Goal: Transaction & Acquisition: Purchase product/service

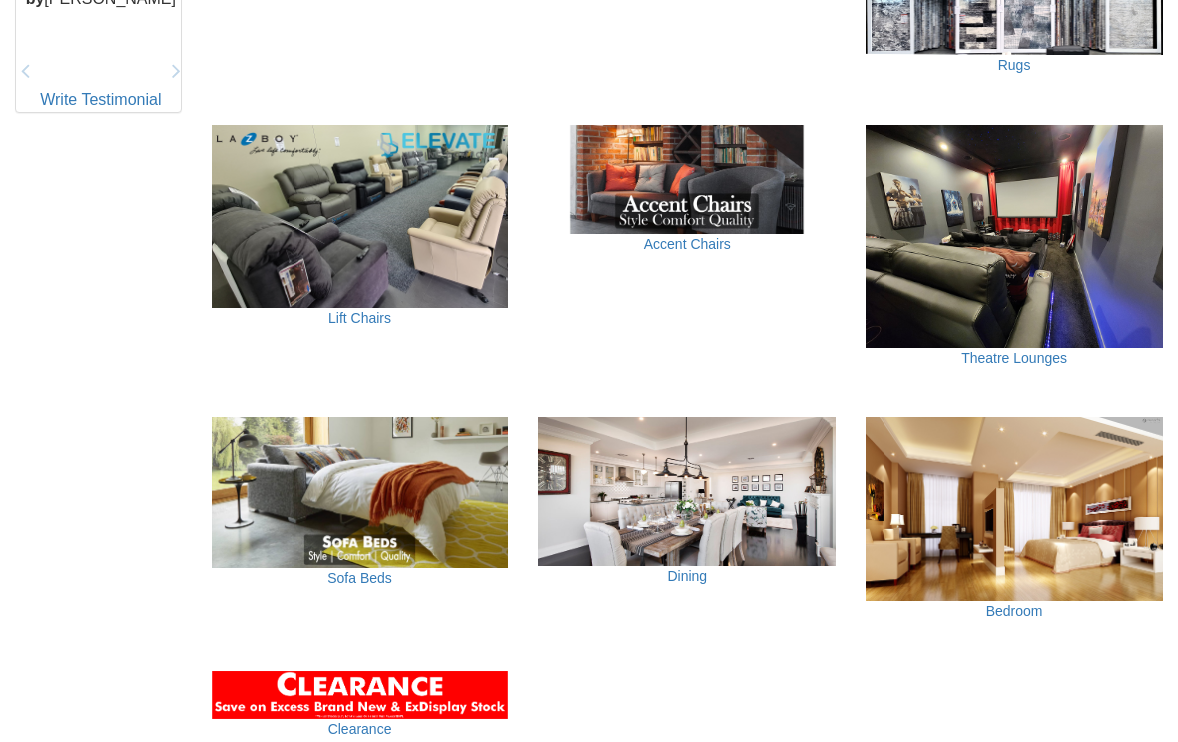
scroll to position [1114, 0]
click at [718, 507] on img at bounding box center [686, 491] width 297 height 149
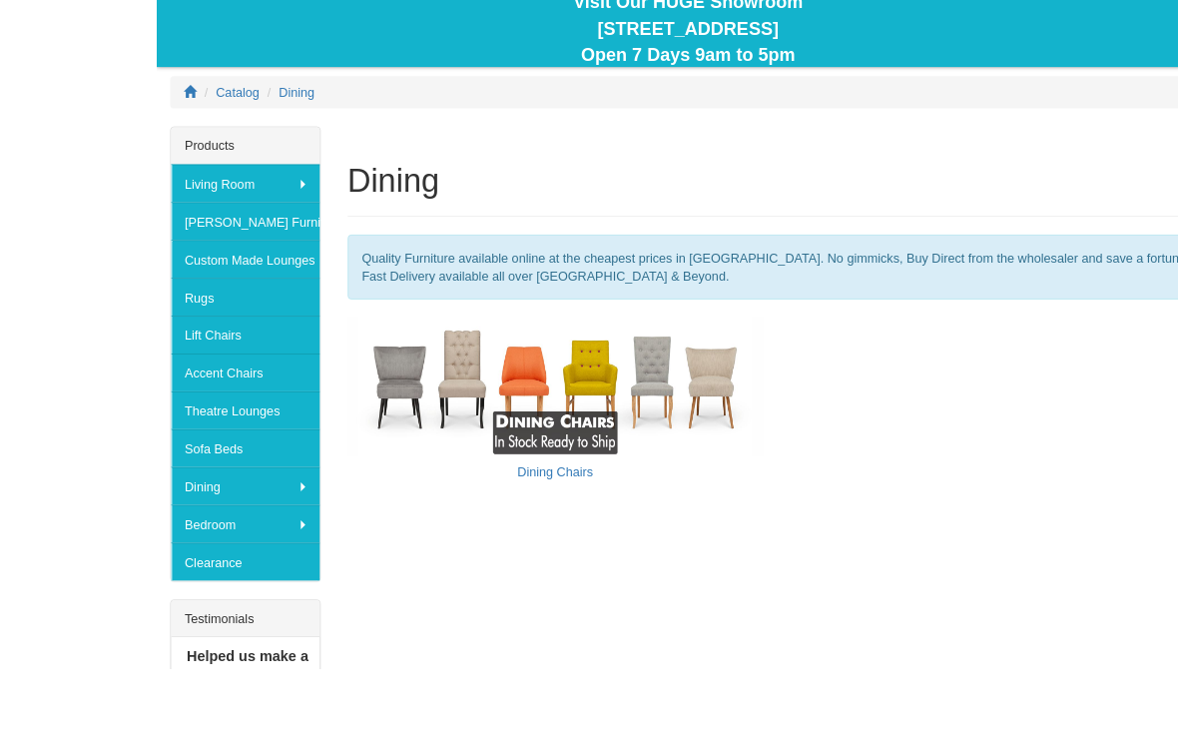
scroll to position [258, 0]
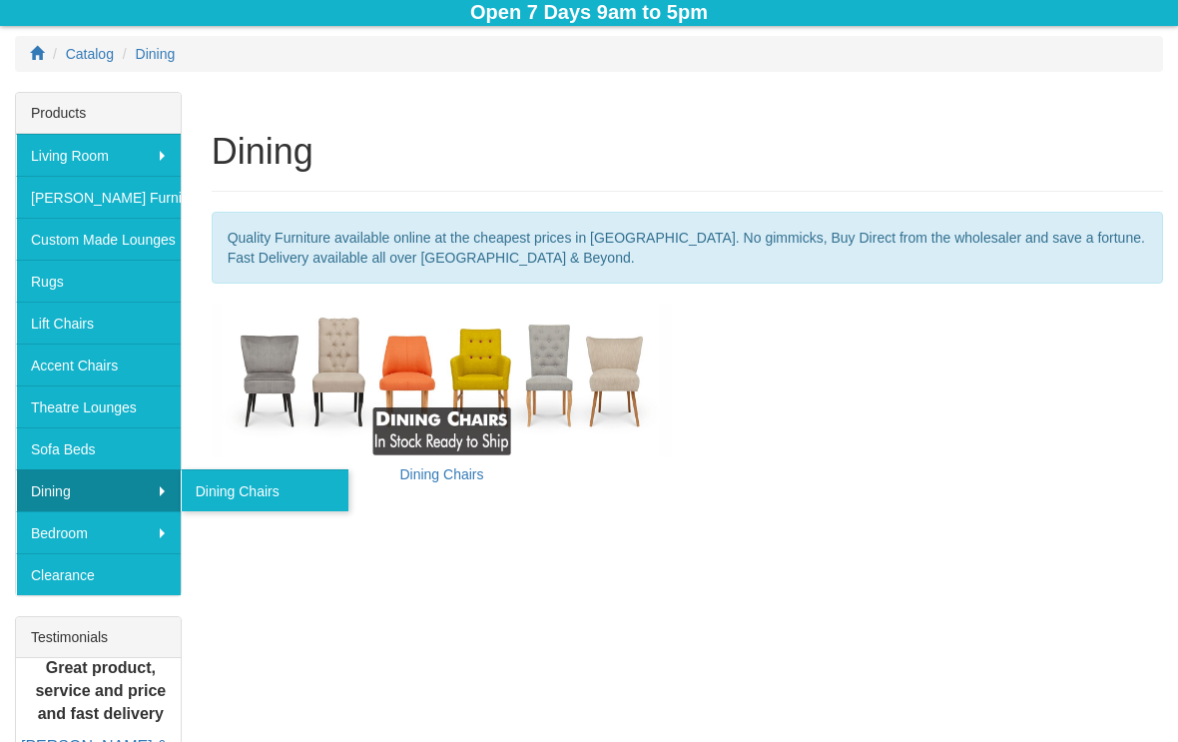
click at [169, 294] on link "Rugs" at bounding box center [98, 280] width 165 height 42
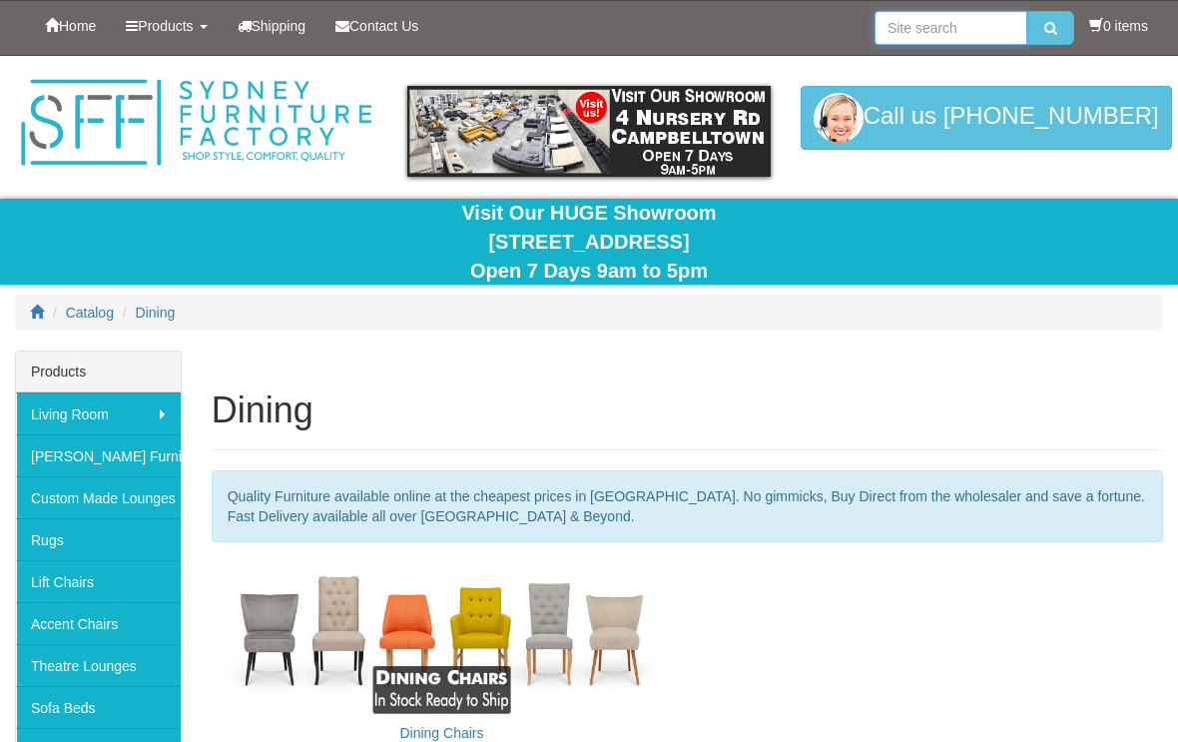
click at [947, 32] on input "search" at bounding box center [950, 28] width 153 height 34
type input "Adele"
click at [1053, 35] on button "submit" at bounding box center [1050, 28] width 47 height 34
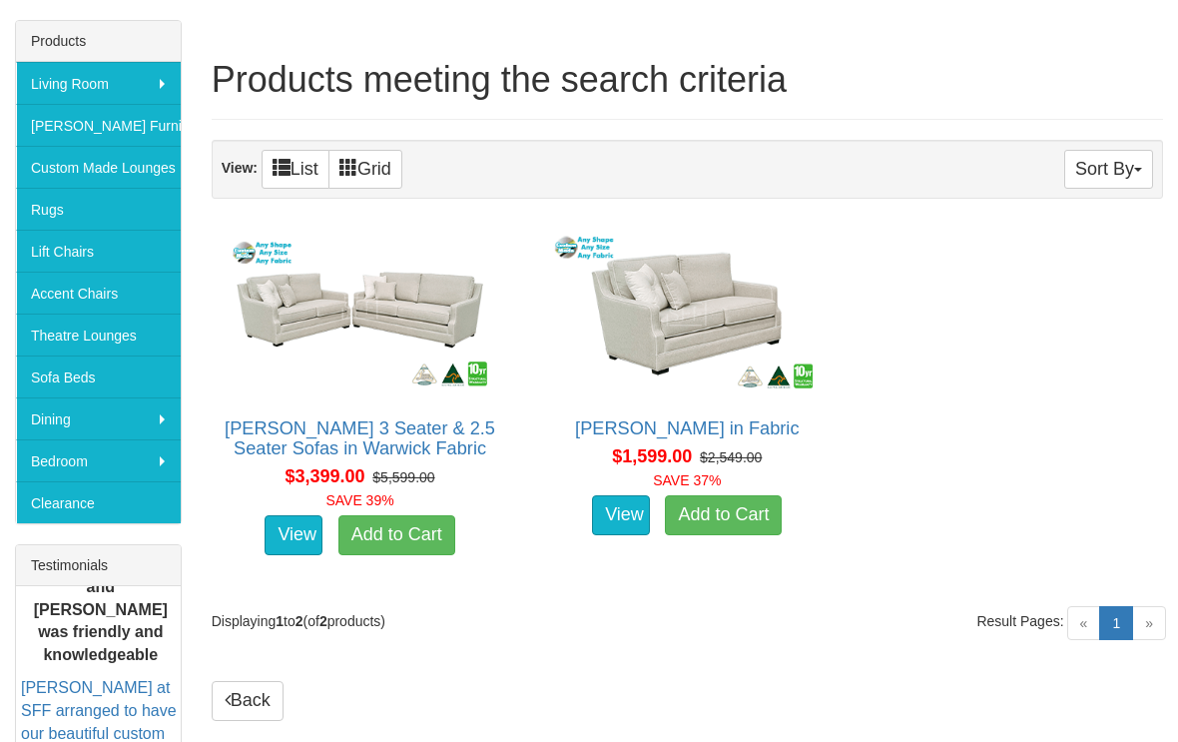
scroll to position [330, 0]
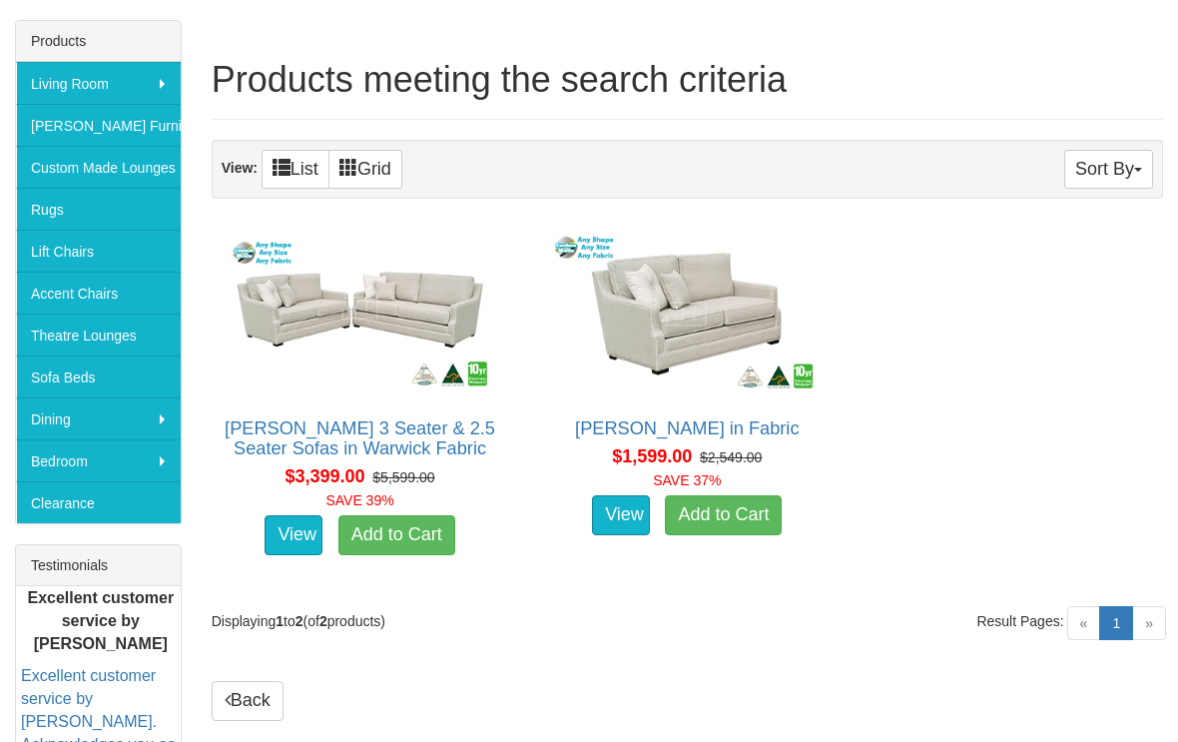
click at [708, 340] on img at bounding box center [686, 314] width 275 height 169
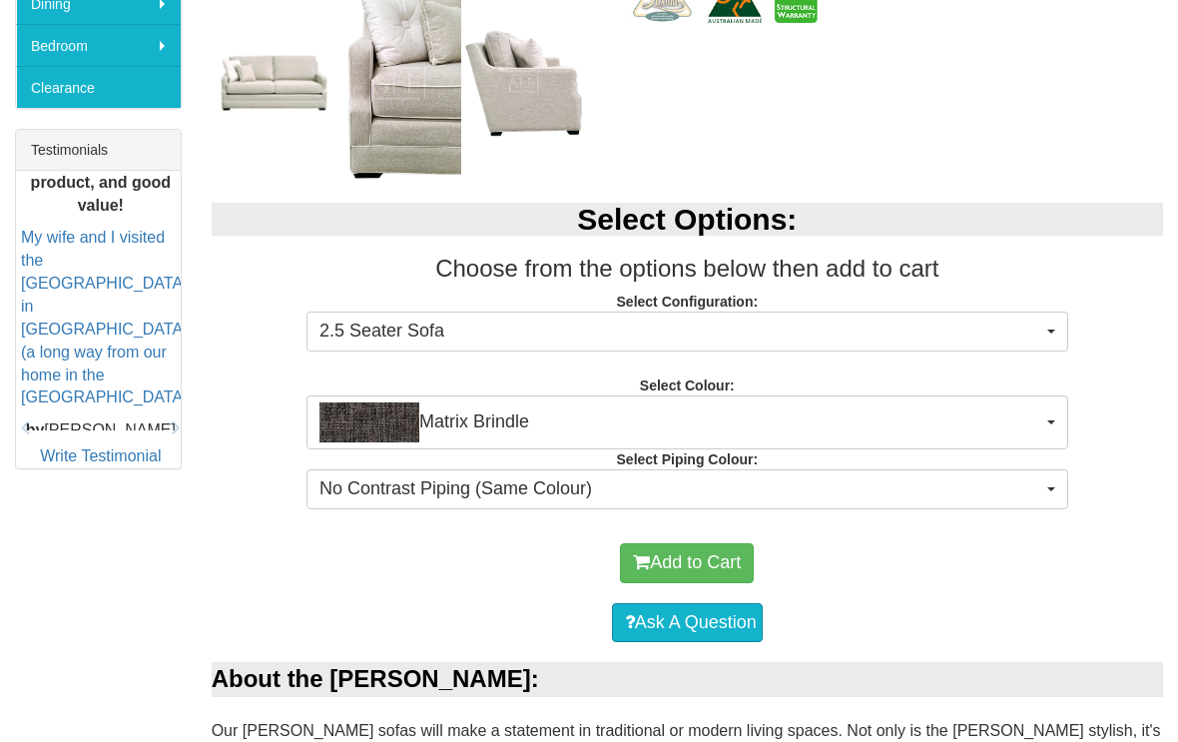
scroll to position [746, 0]
click at [1062, 328] on button "2.5 Seater Sofa" at bounding box center [686, 331] width 761 height 40
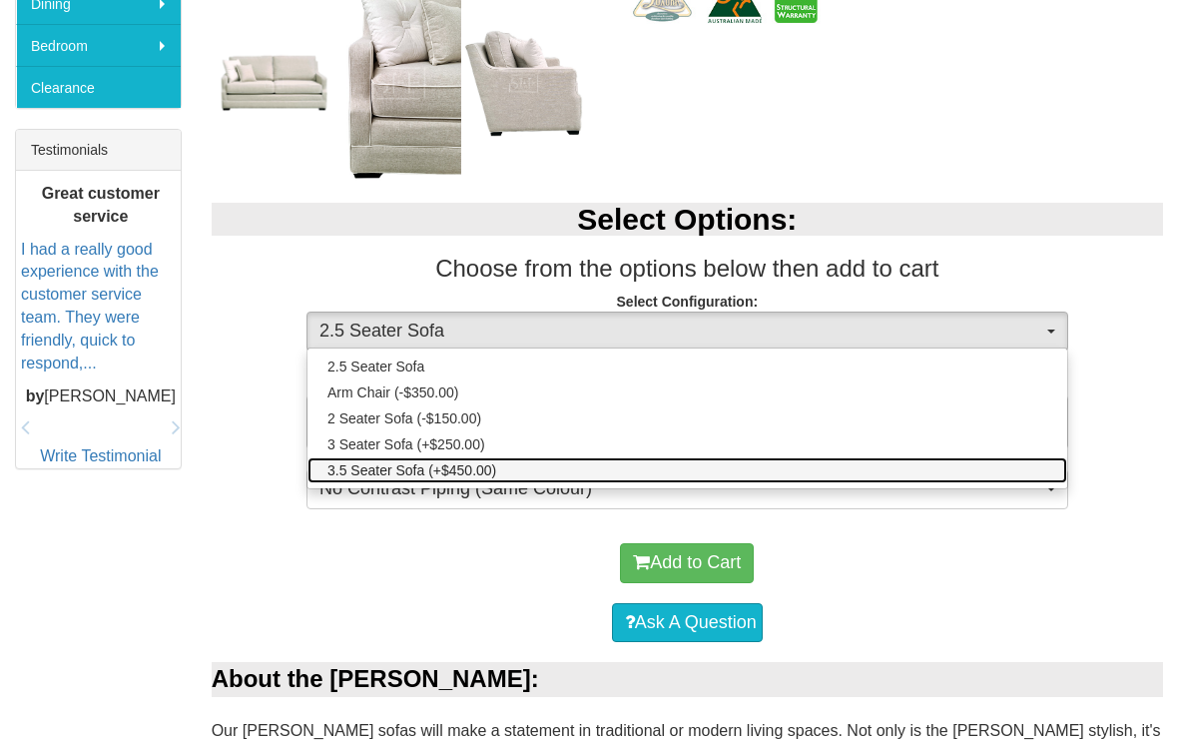
click at [417, 467] on span "3.5 Seater Sofa (+$450.00)" at bounding box center [411, 470] width 169 height 20
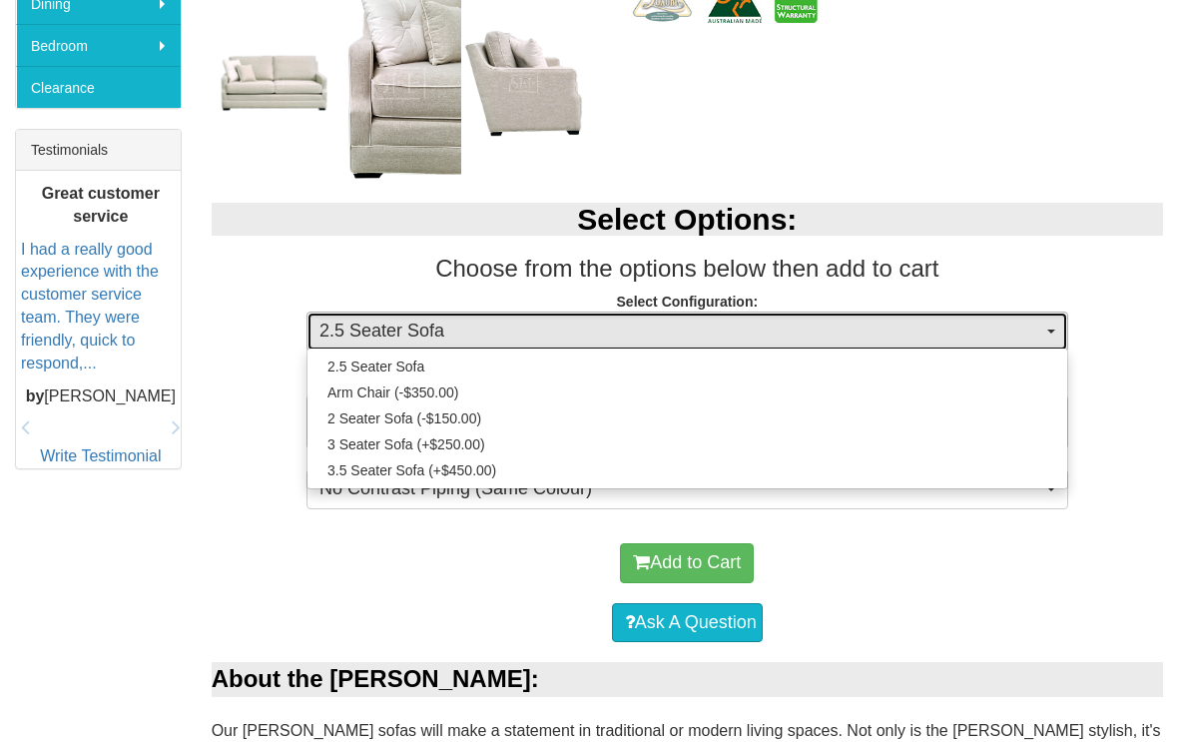
select select "456"
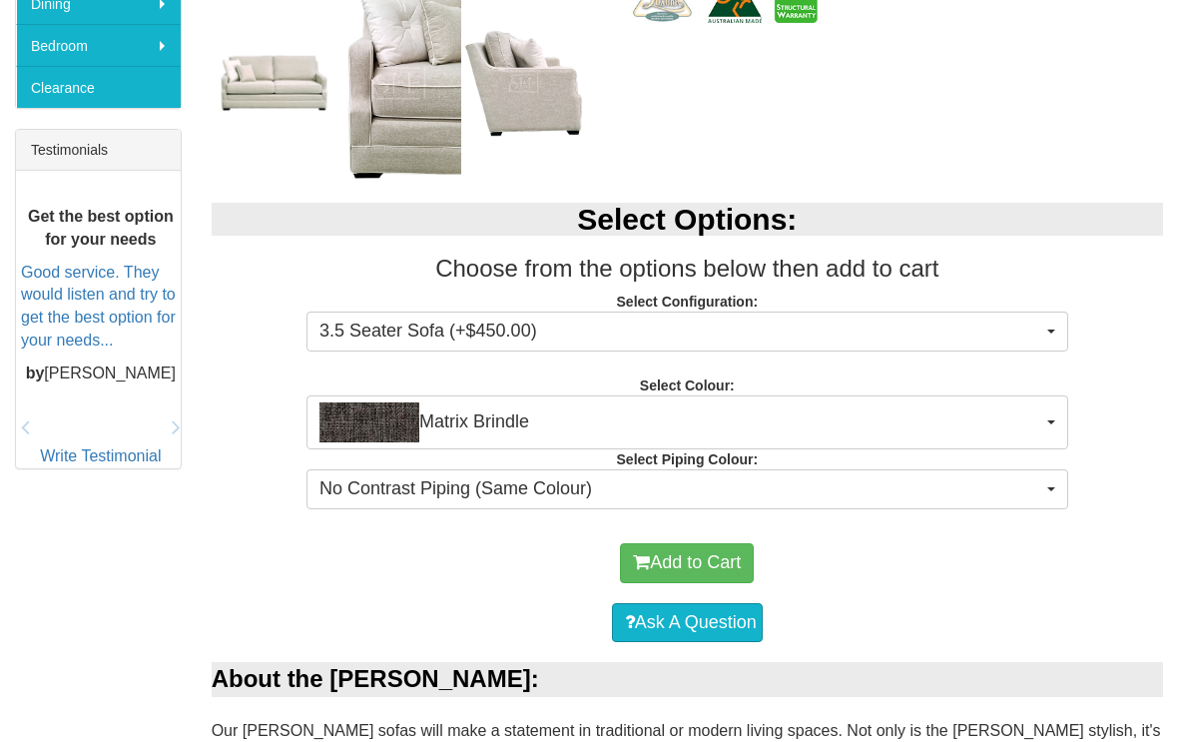
click at [1065, 415] on button "Matrix Brindle" at bounding box center [686, 422] width 761 height 54
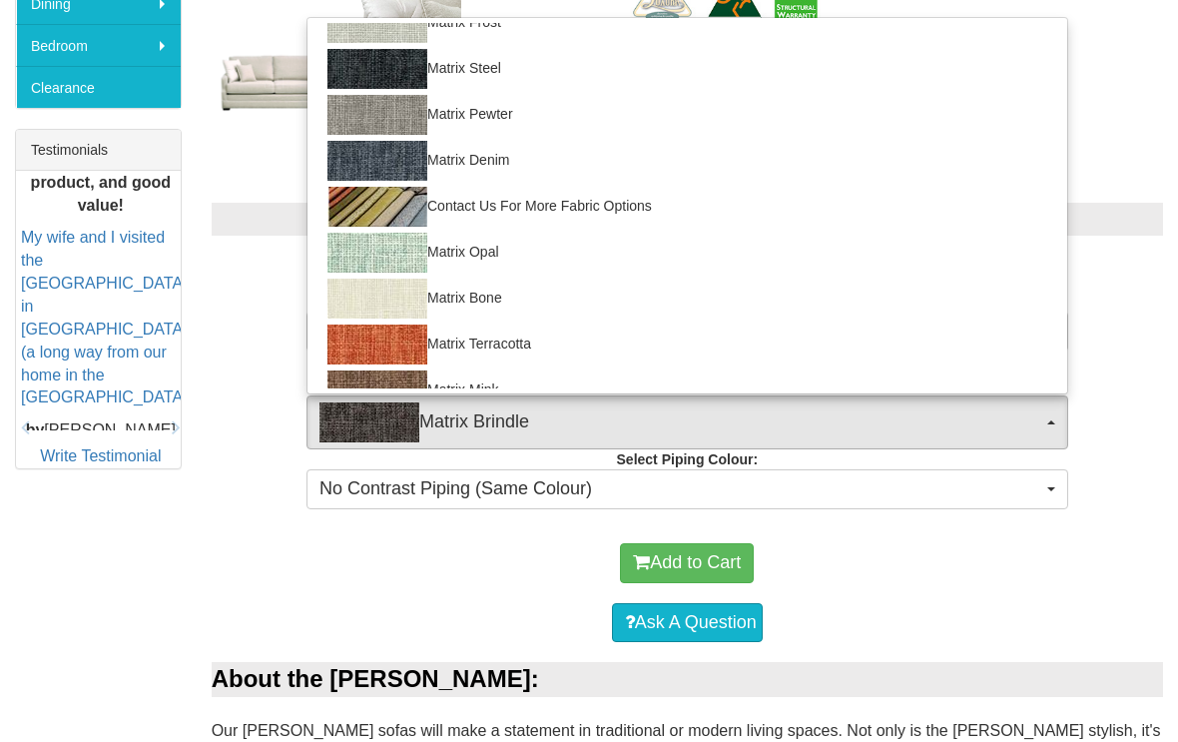
scroll to position [120, 0]
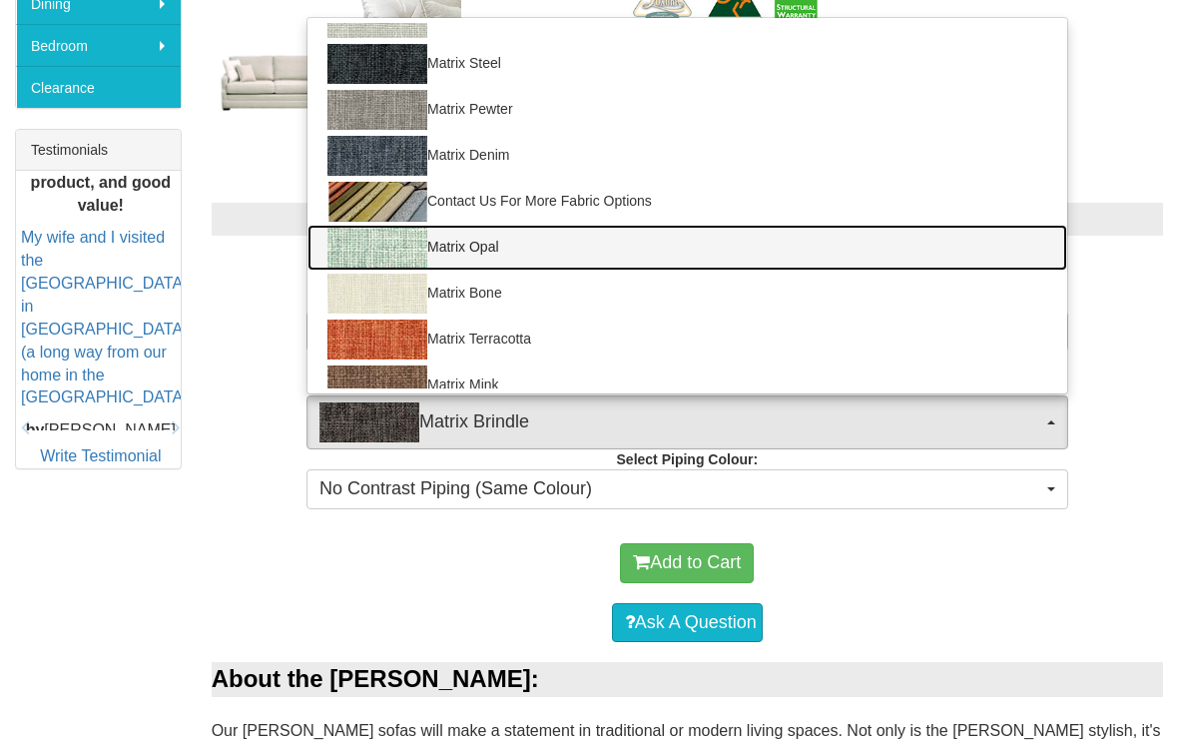
click at [402, 254] on img at bounding box center [377, 248] width 100 height 40
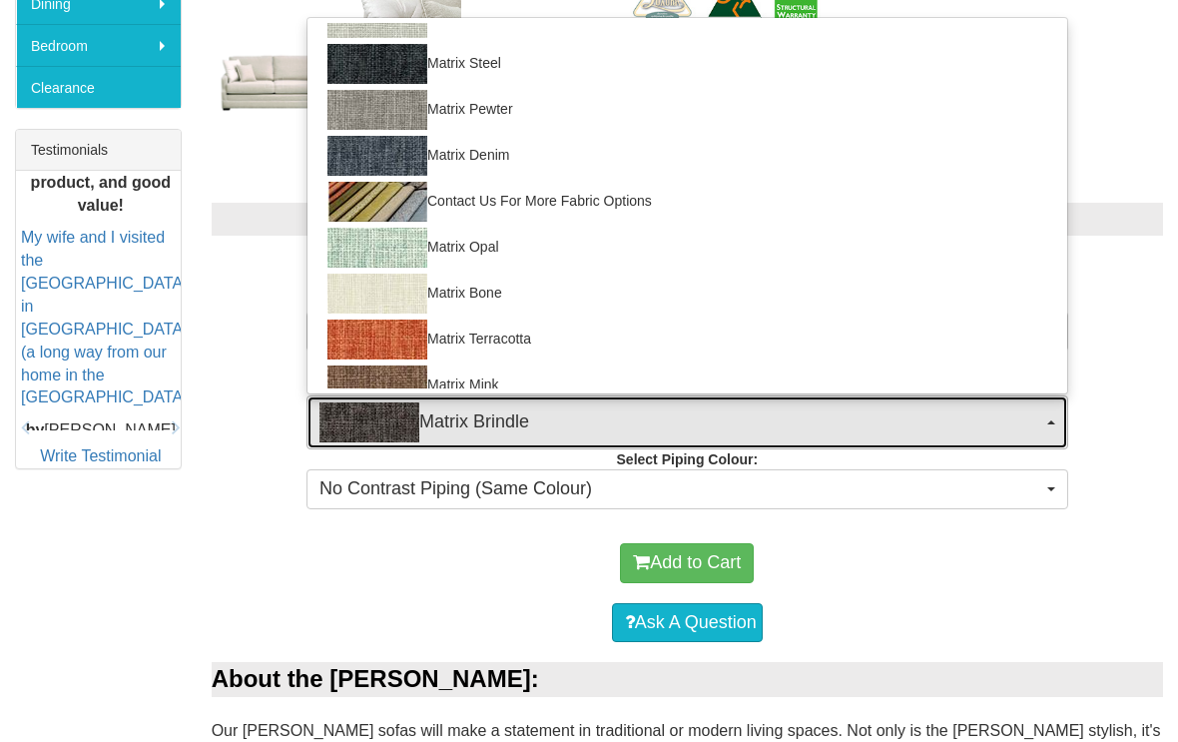
select select "903"
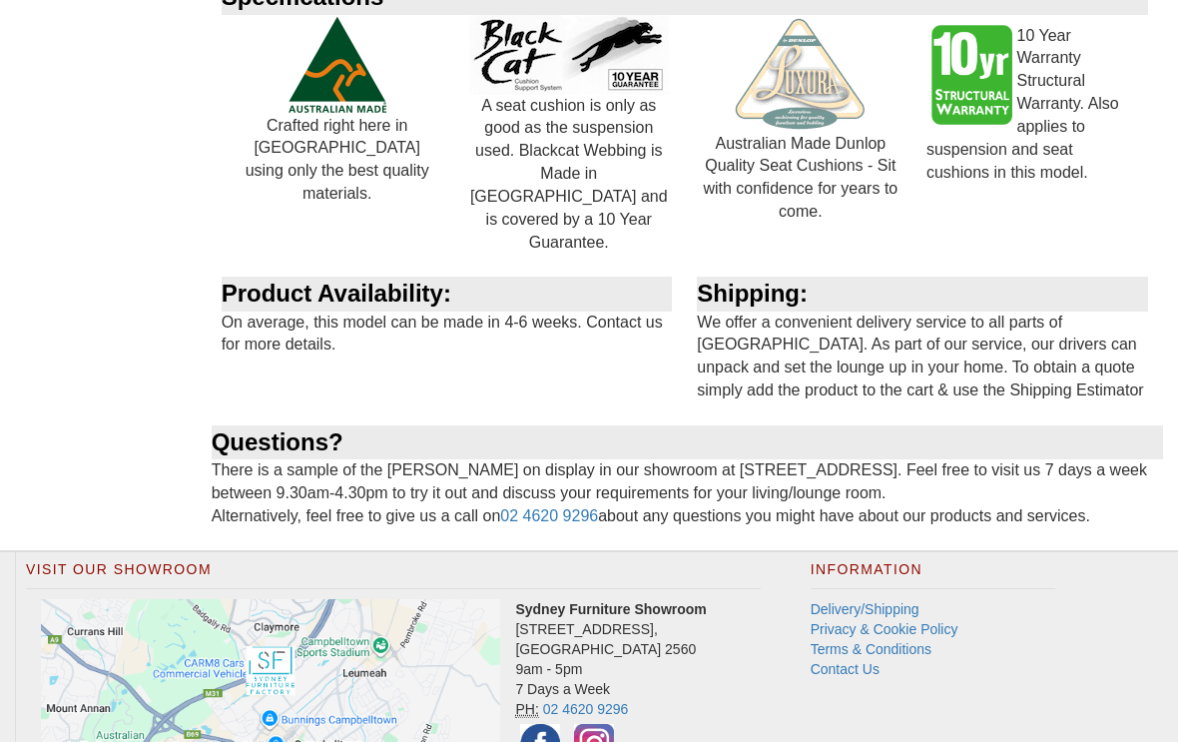
scroll to position [2825, 0]
click at [869, 602] on link "Delivery/Shipping" at bounding box center [864, 610] width 109 height 16
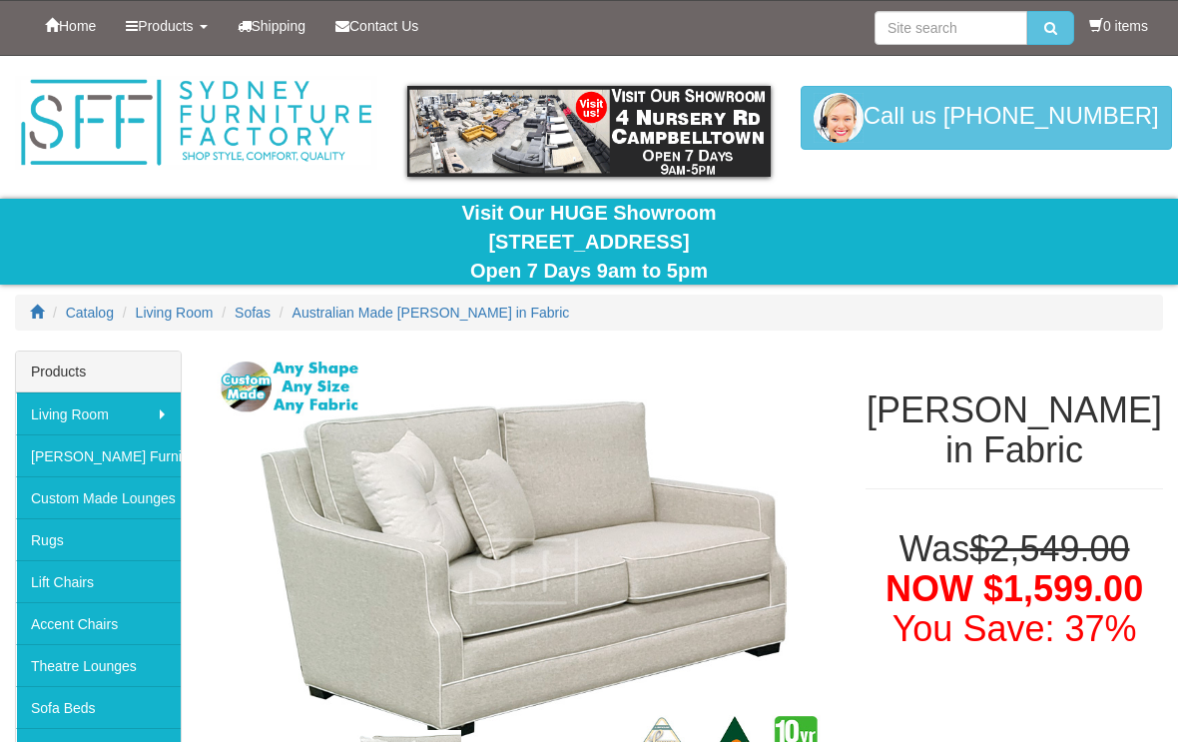
select select "456"
select select "903"
